Goal: Task Accomplishment & Management: Manage account settings

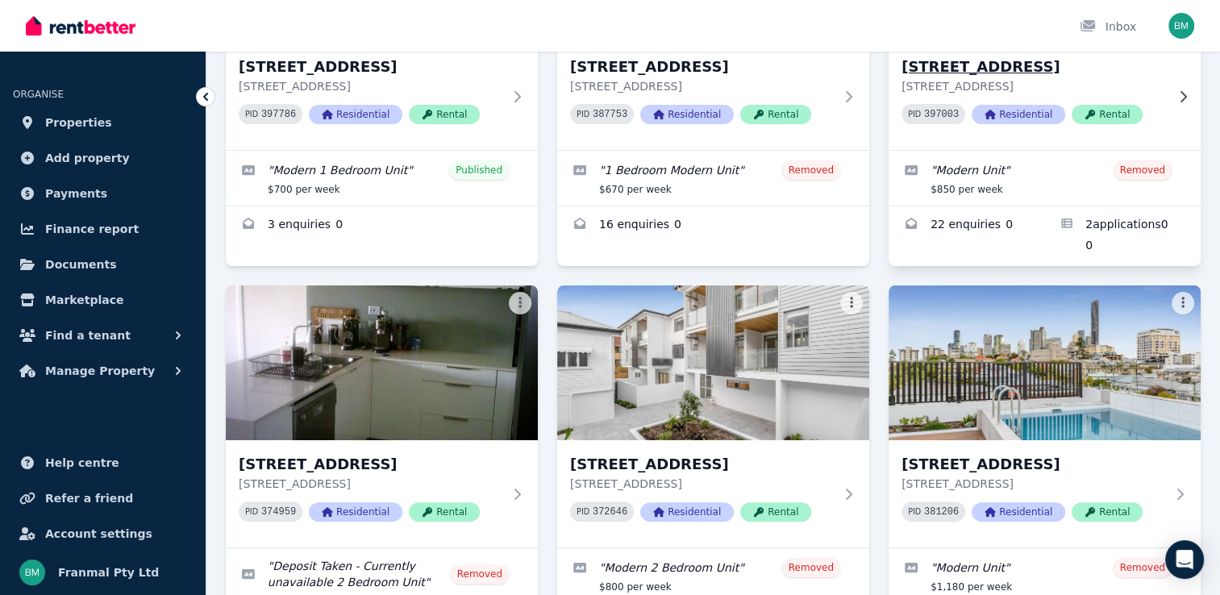
scroll to position [323, 0]
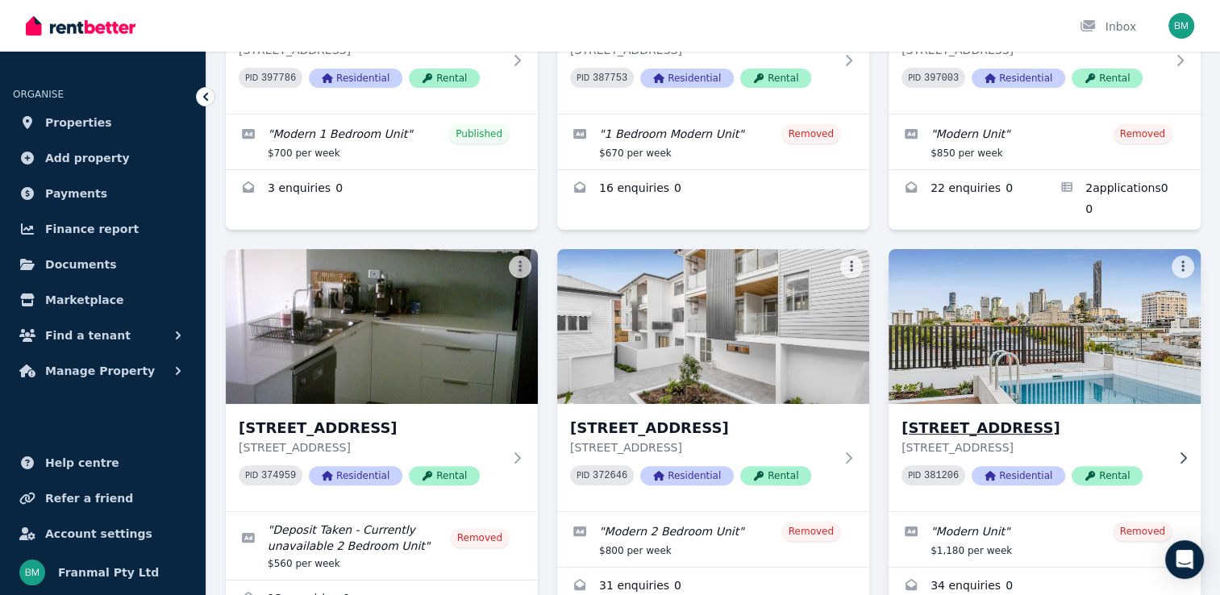
click at [1088, 366] on img at bounding box center [1044, 326] width 327 height 163
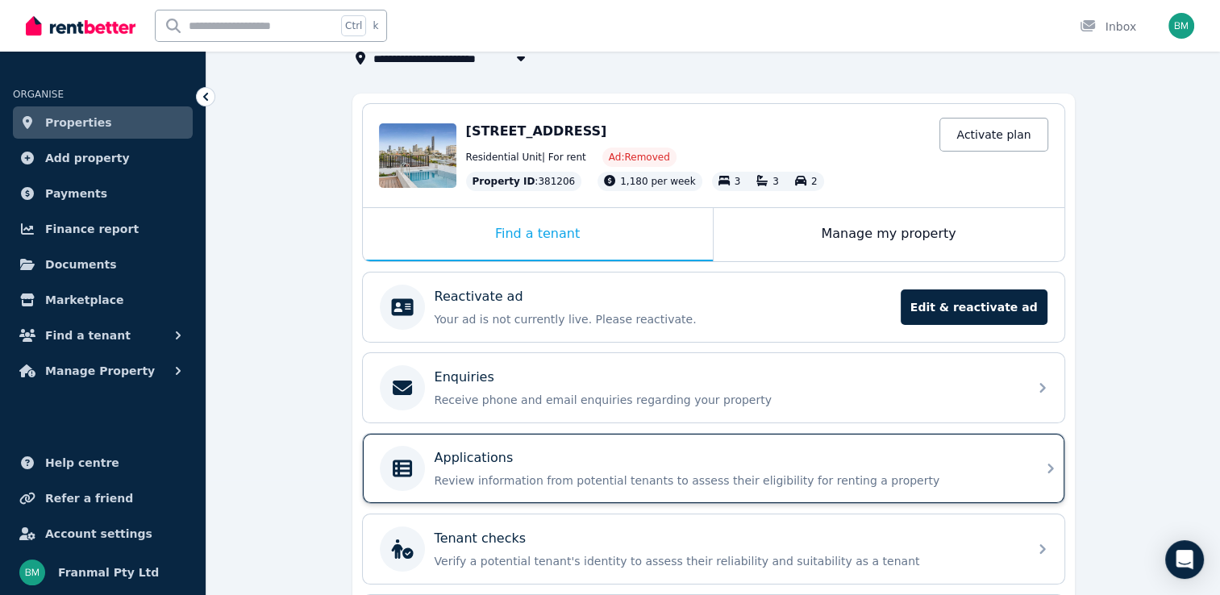
scroll to position [90, 0]
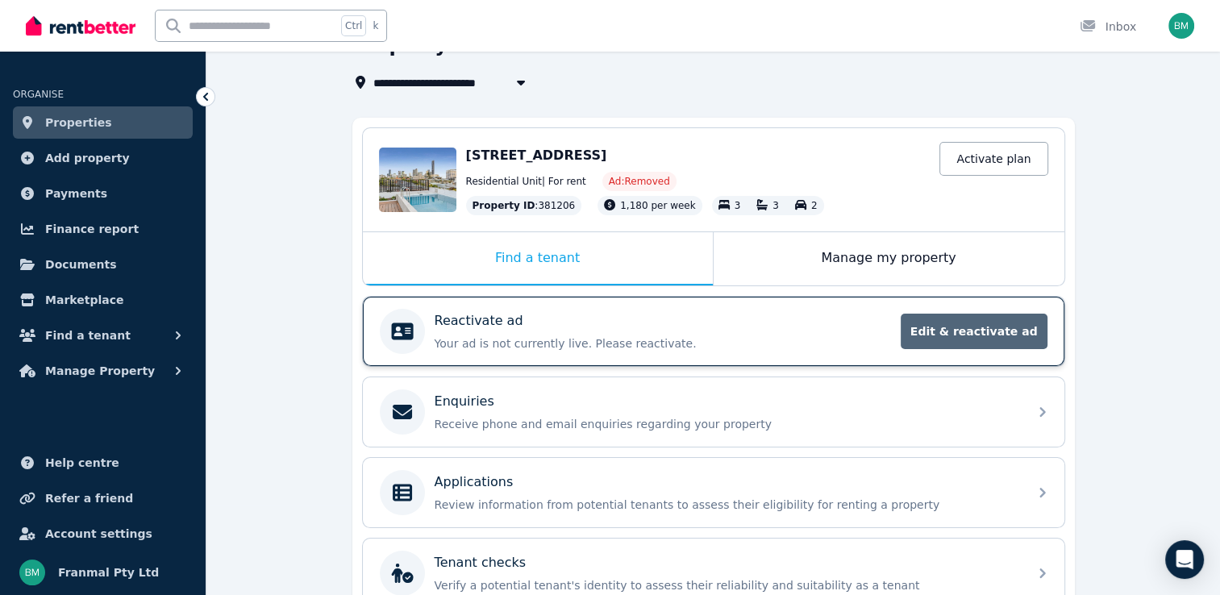
click at [987, 327] on span "Edit & reactivate ad" at bounding box center [974, 331] width 147 height 35
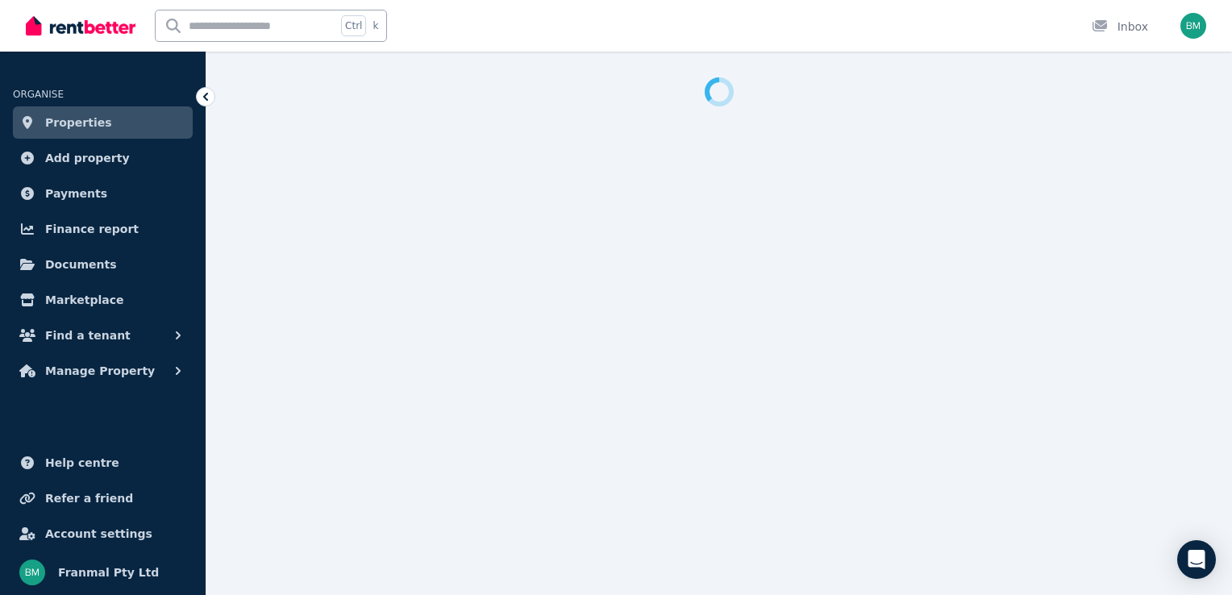
select select "**********"
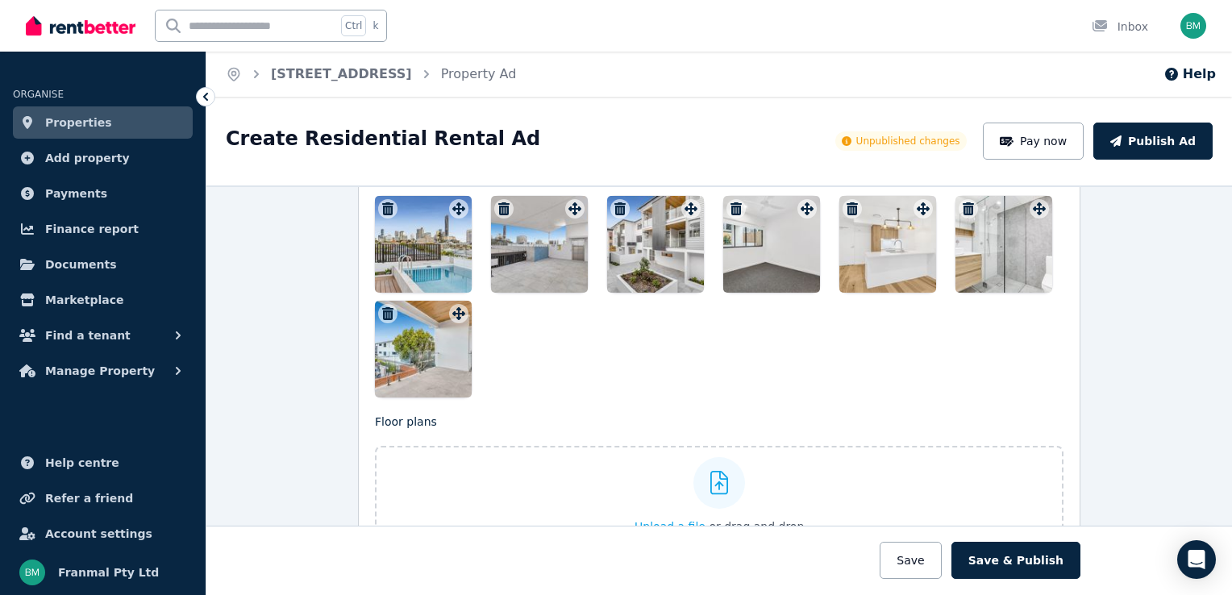
scroll to position [1855, 0]
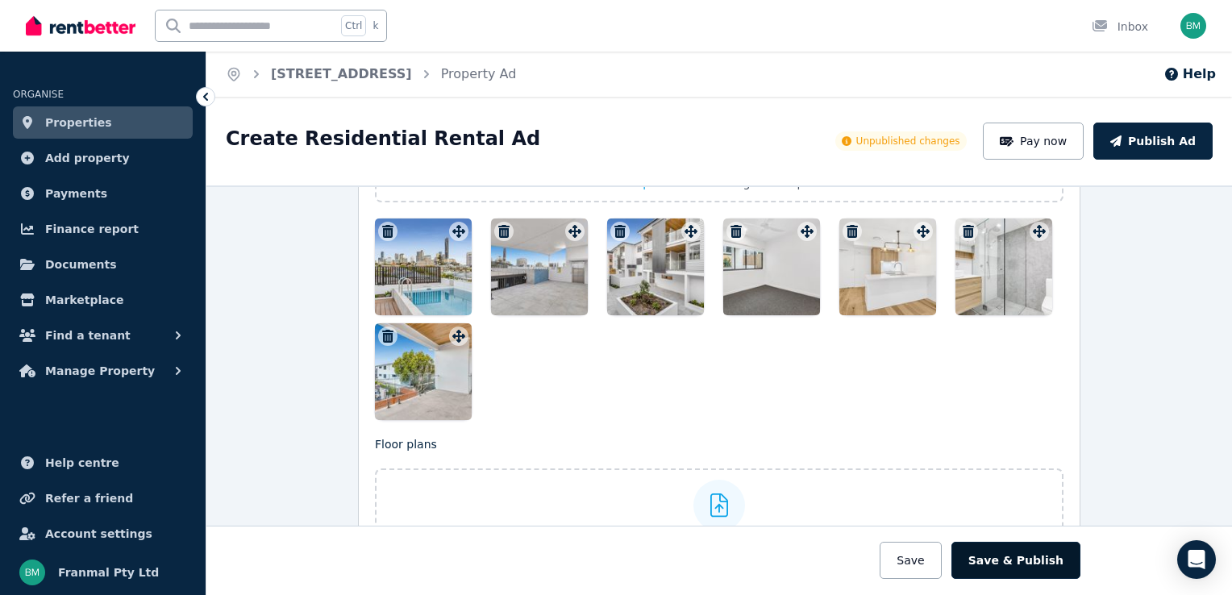
click at [1023, 560] on button "Save & Publish" at bounding box center [1016, 560] width 129 height 37
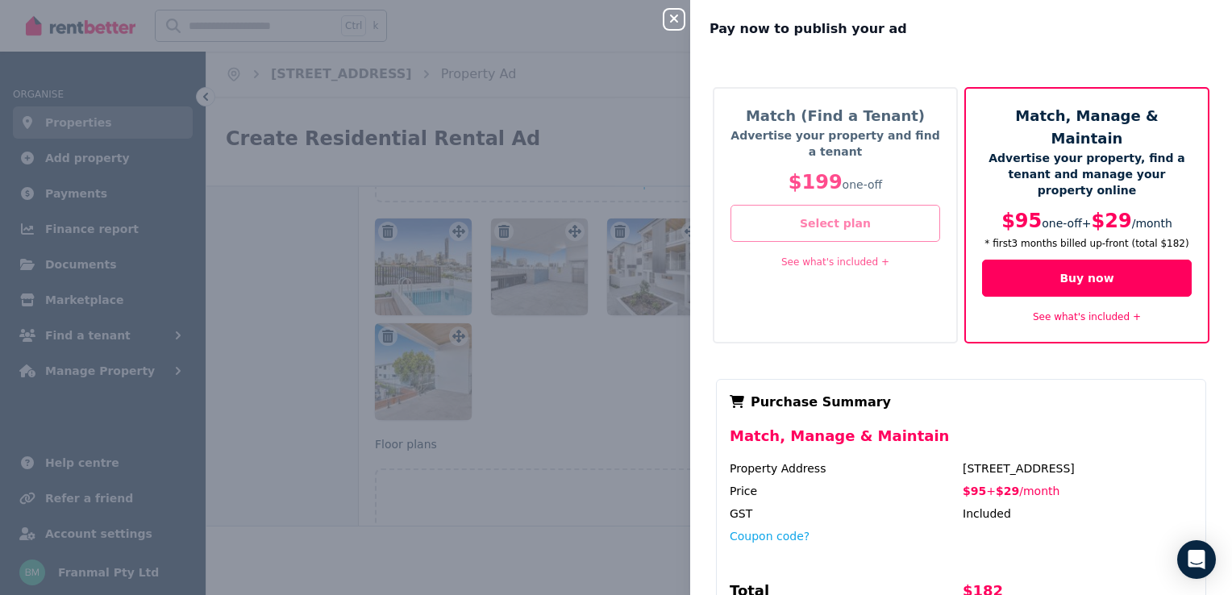
click at [815, 219] on button "Select plan" at bounding box center [836, 223] width 210 height 37
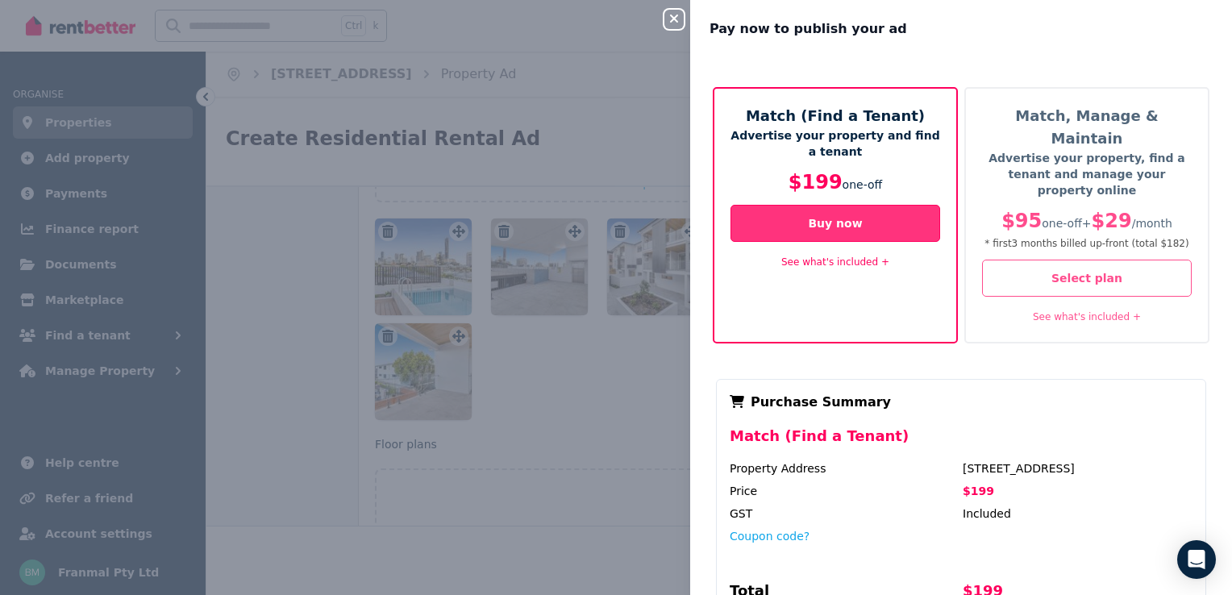
click at [818, 217] on button "Buy now" at bounding box center [836, 223] width 210 height 37
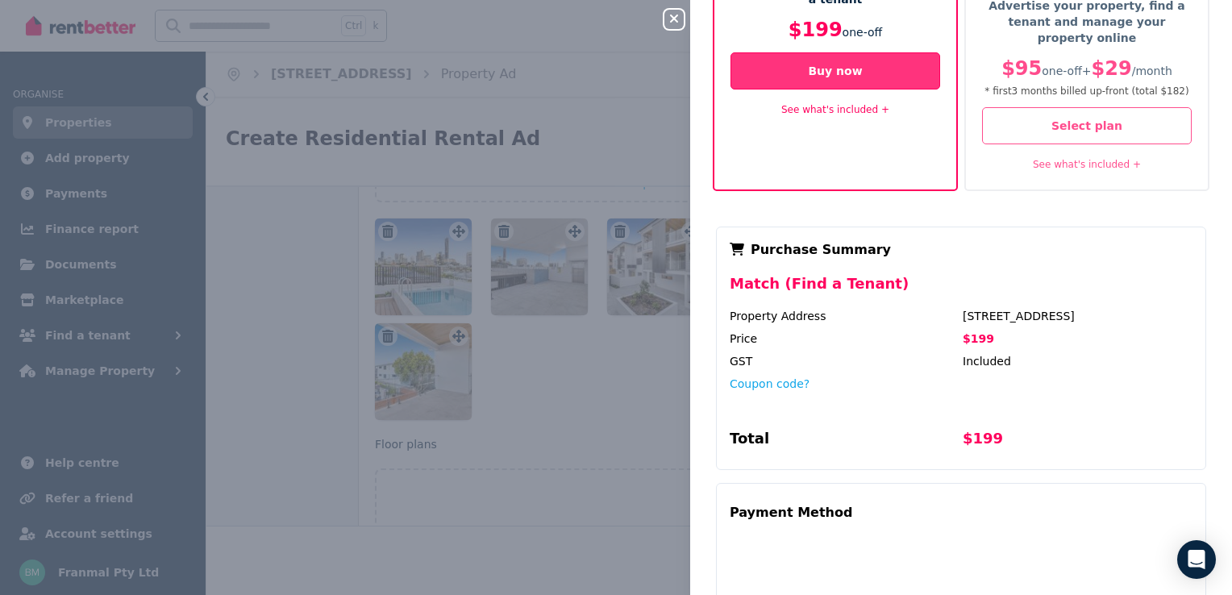
scroll to position [274, 0]
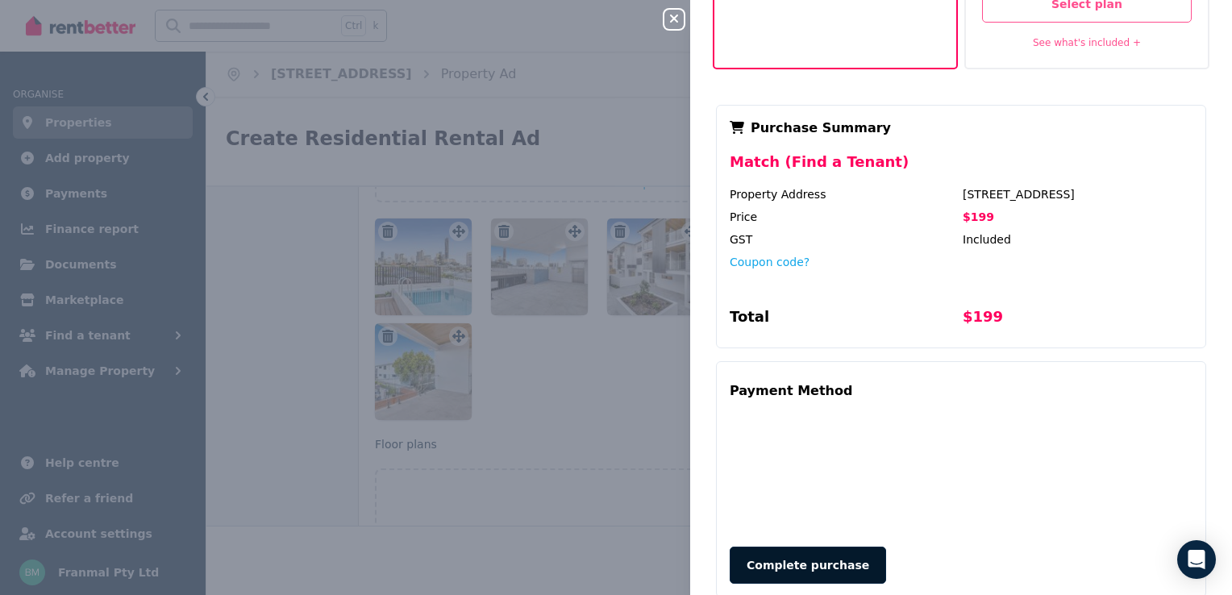
click at [800, 547] on button "Complete purchase" at bounding box center [808, 565] width 156 height 37
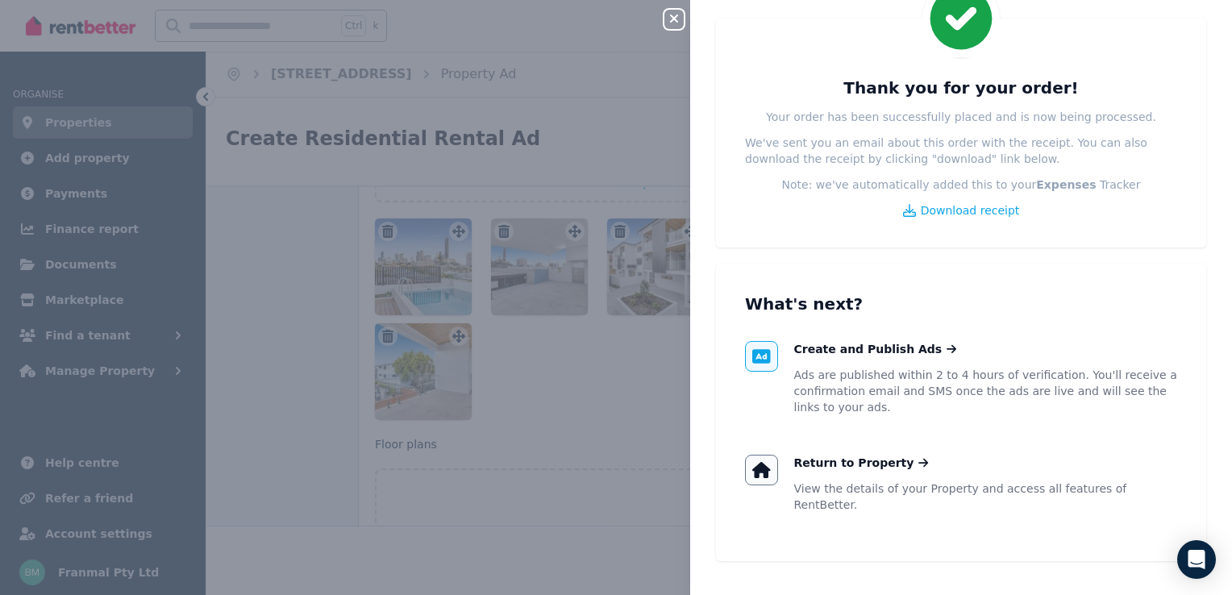
scroll to position [85, 0]
click at [672, 15] on icon "button" at bounding box center [674, 18] width 19 height 13
